Goal: Transaction & Acquisition: Purchase product/service

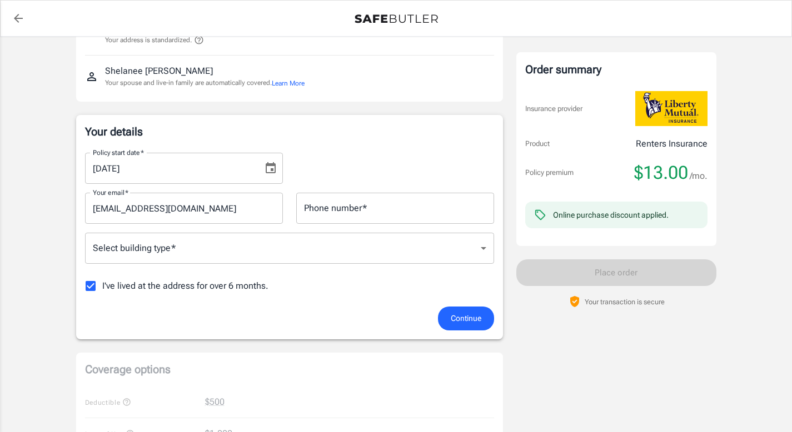
scroll to position [104, 0]
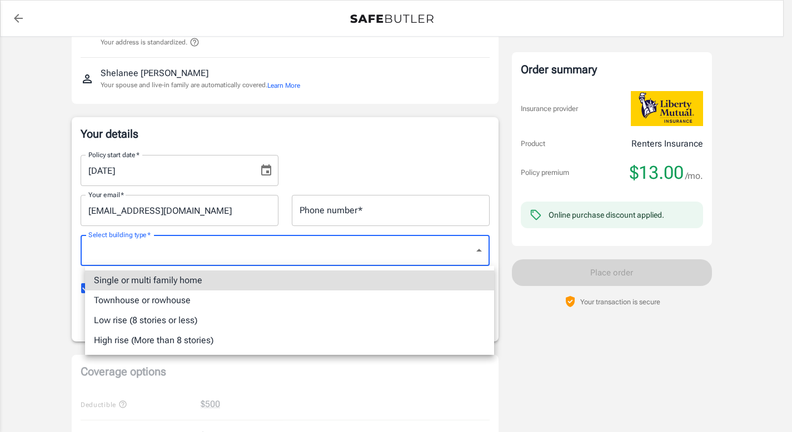
click at [182, 243] on body "Policy premium $ 13.00 /mo Liberty Mutual Renters Insurance [STREET_ADDRESS][PE…" at bounding box center [396, 421] width 792 height 1050
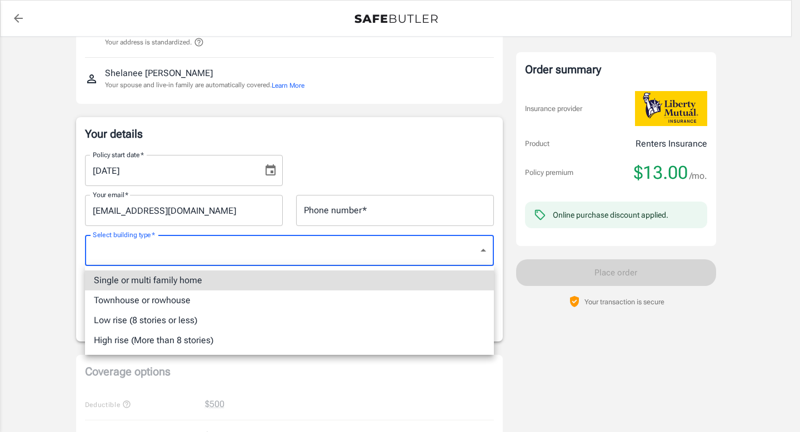
click at [174, 282] on li "Single or multi family home" at bounding box center [289, 281] width 409 height 20
type input "singlefamily"
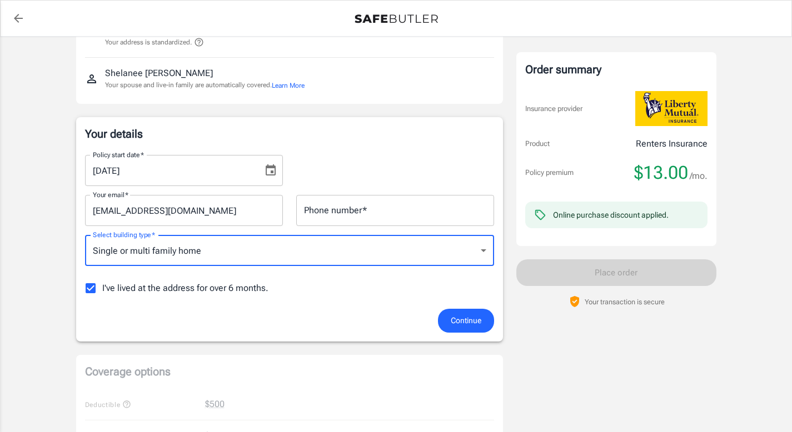
click at [445, 317] on button "Continue" at bounding box center [466, 321] width 56 height 24
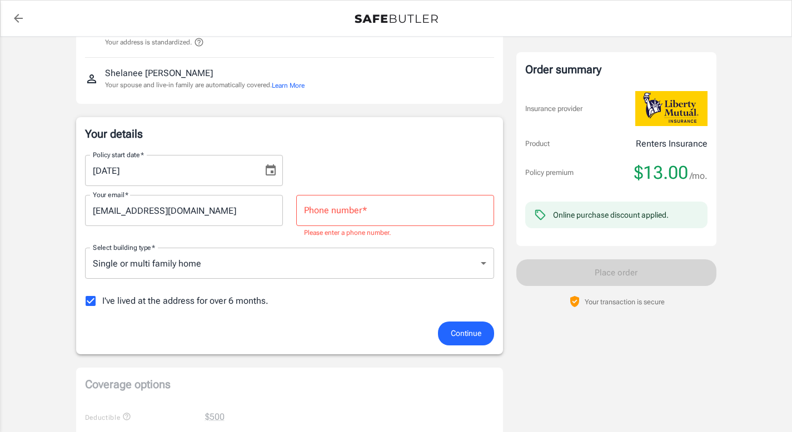
scroll to position [98, 0]
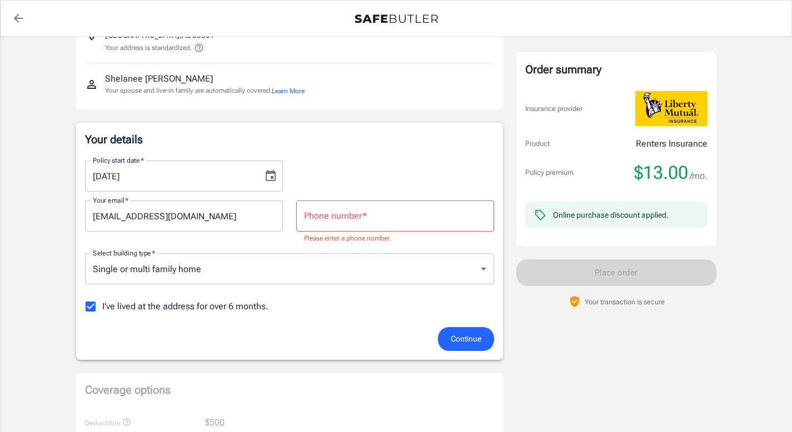
click at [400, 228] on input "Phone number   *" at bounding box center [395, 216] width 198 height 31
type input "2563480588"
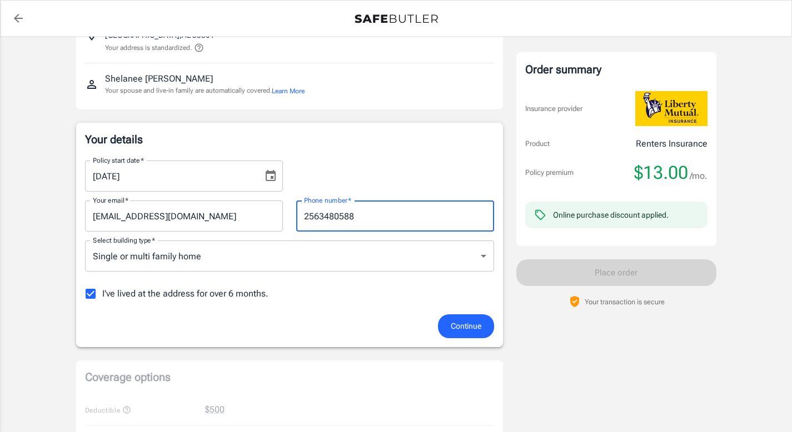
click at [455, 332] on span "Continue" at bounding box center [465, 326] width 31 height 14
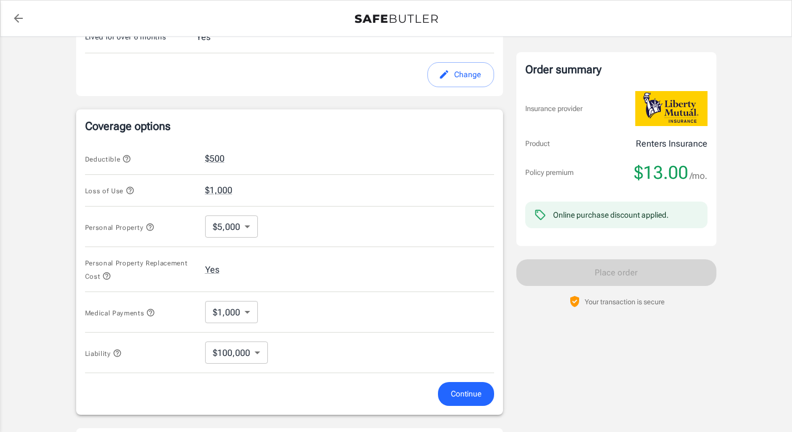
scroll to position [364, 0]
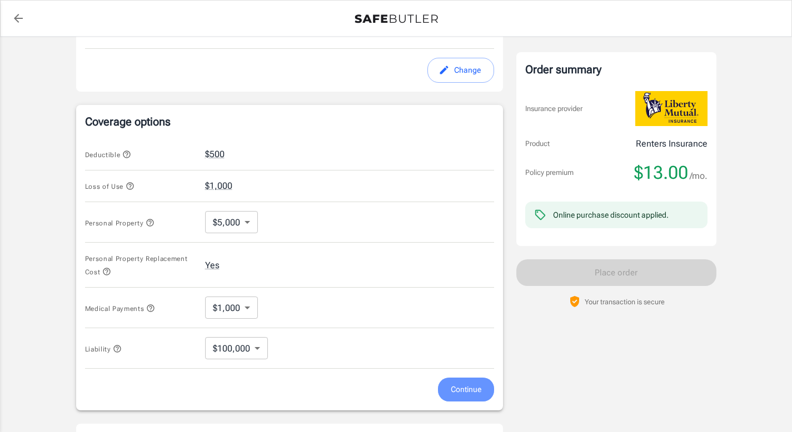
click at [459, 395] on span "Continue" at bounding box center [465, 390] width 31 height 14
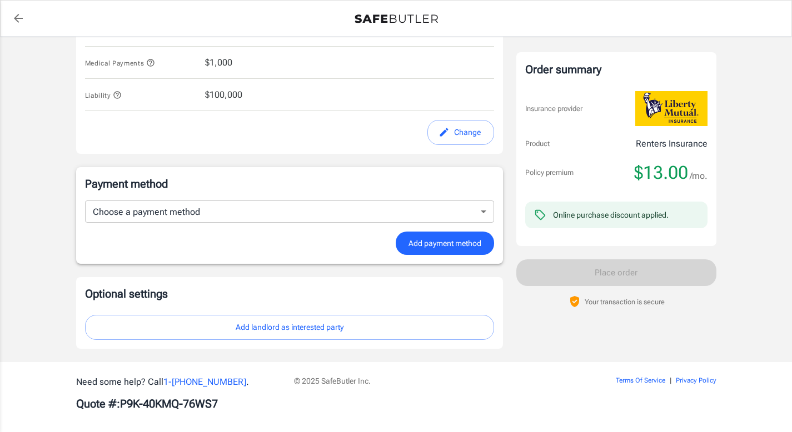
scroll to position [597, 0]
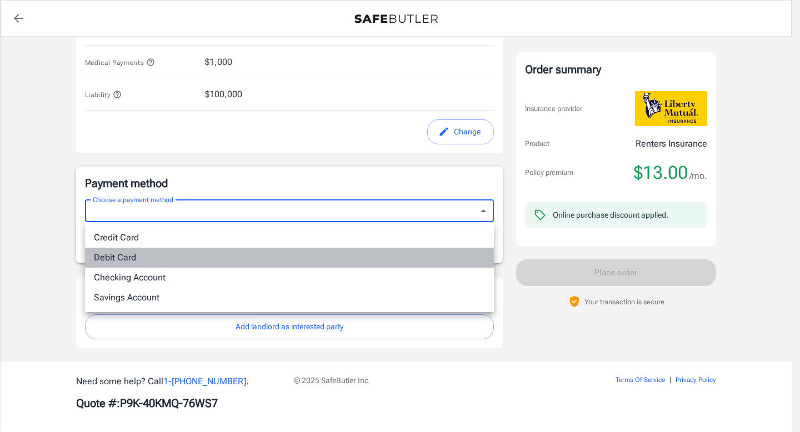
click at [404, 249] on li "Debit Card" at bounding box center [289, 258] width 409 height 20
type input "debit"
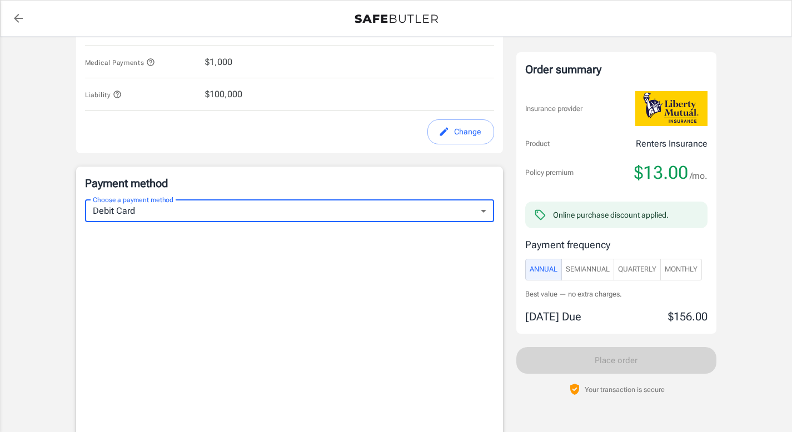
click at [682, 271] on span "Monthly" at bounding box center [680, 269] width 33 height 13
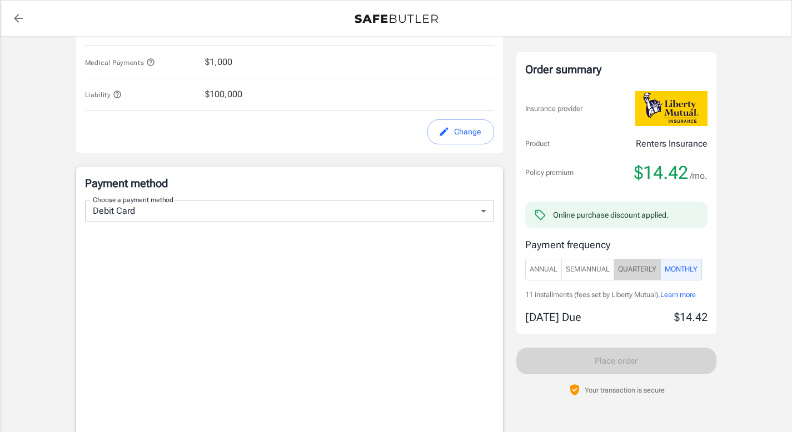
click at [638, 273] on span "Quarterly" at bounding box center [637, 269] width 38 height 13
click at [594, 274] on span "SemiAnnual" at bounding box center [587, 269] width 44 height 13
click at [532, 278] on button "Annual" at bounding box center [543, 270] width 37 height 22
click at [687, 272] on span "Monthly" at bounding box center [680, 269] width 33 height 13
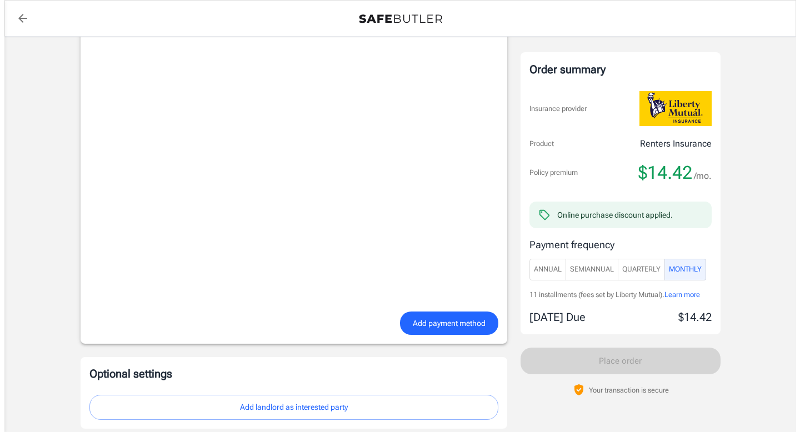
scroll to position [542, 0]
